Goal: Communication & Community: Answer question/provide support

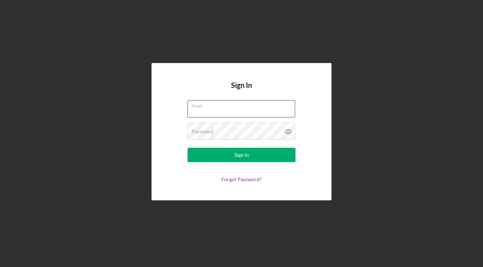
type input "[PERSON_NAME][EMAIL_ADDRESS][DOMAIN_NAME]"
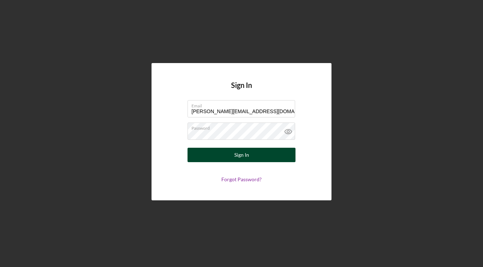
click at [248, 157] on div "Sign In" at bounding box center [241, 155] width 15 height 14
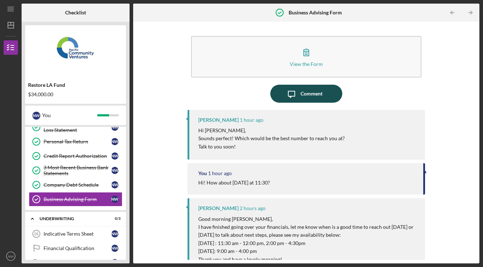
click at [327, 98] on button "Icon/Message Comment" at bounding box center [306, 94] width 72 height 18
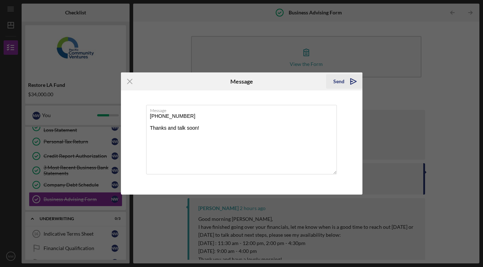
type textarea "[PHONE_NUMBER] Thanks and talk soon!"
click at [353, 83] on icon "Icon/icon-invite-send" at bounding box center [354, 81] width 18 height 18
